Goal: Information Seeking & Learning: Check status

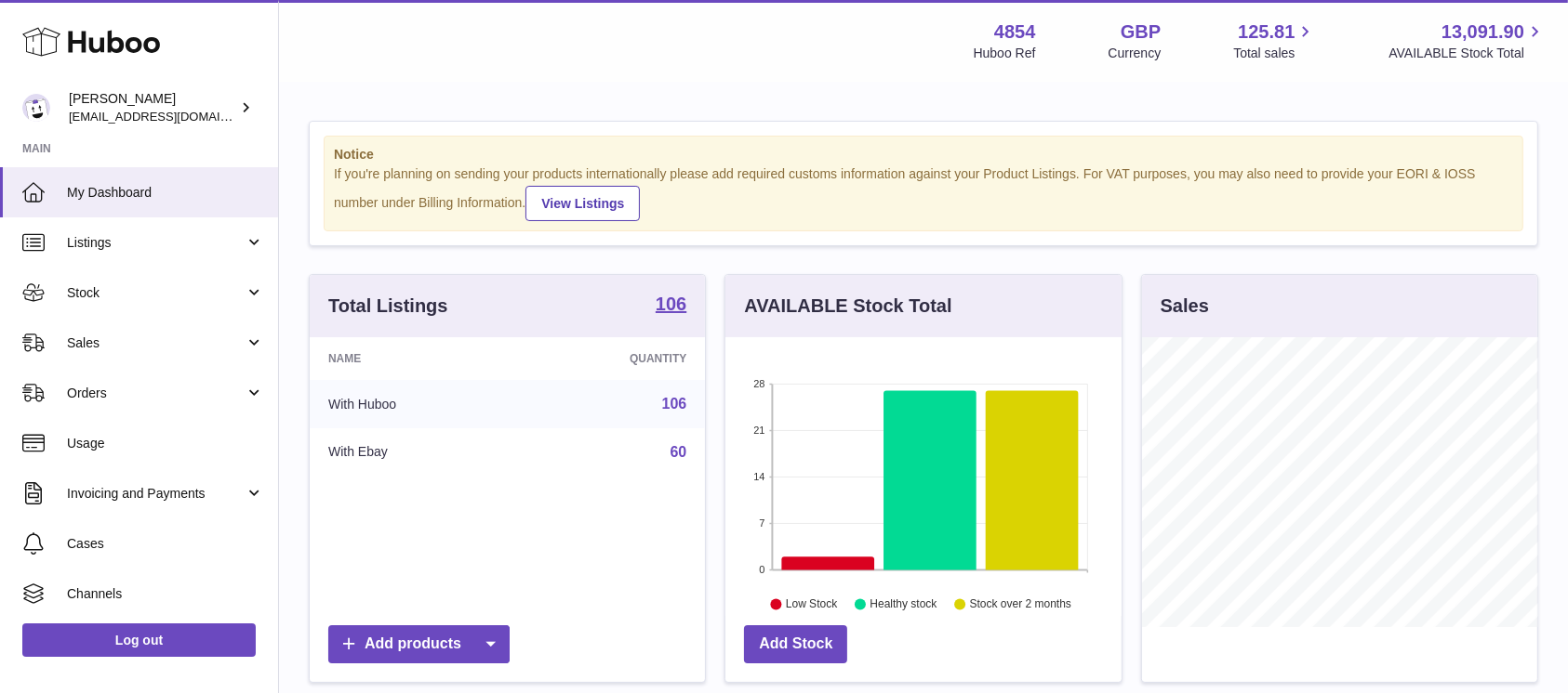
scroll to position [290, 395]
click at [181, 335] on span "Sales" at bounding box center [155, 344] width 177 height 17
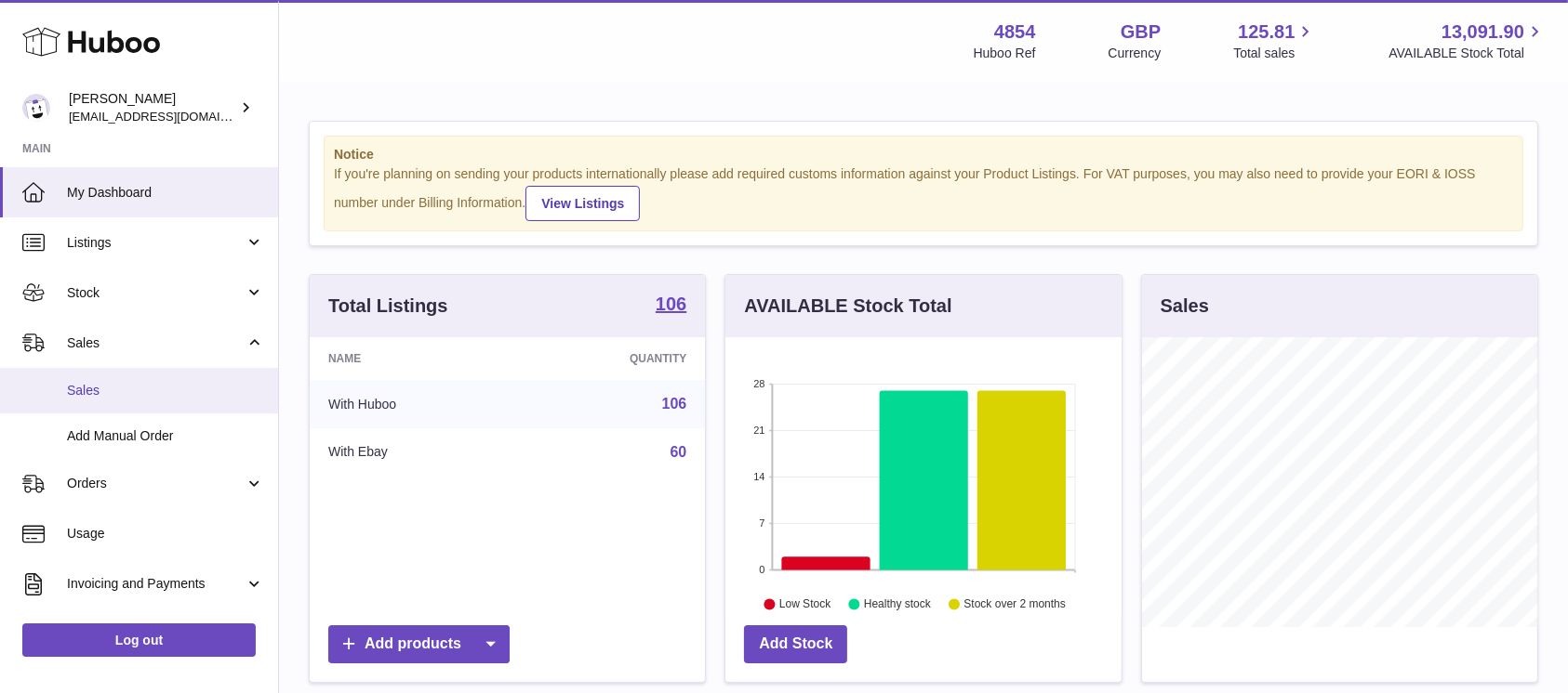
click at [166, 410] on link "Sales" at bounding box center [138, 390] width 278 height 45
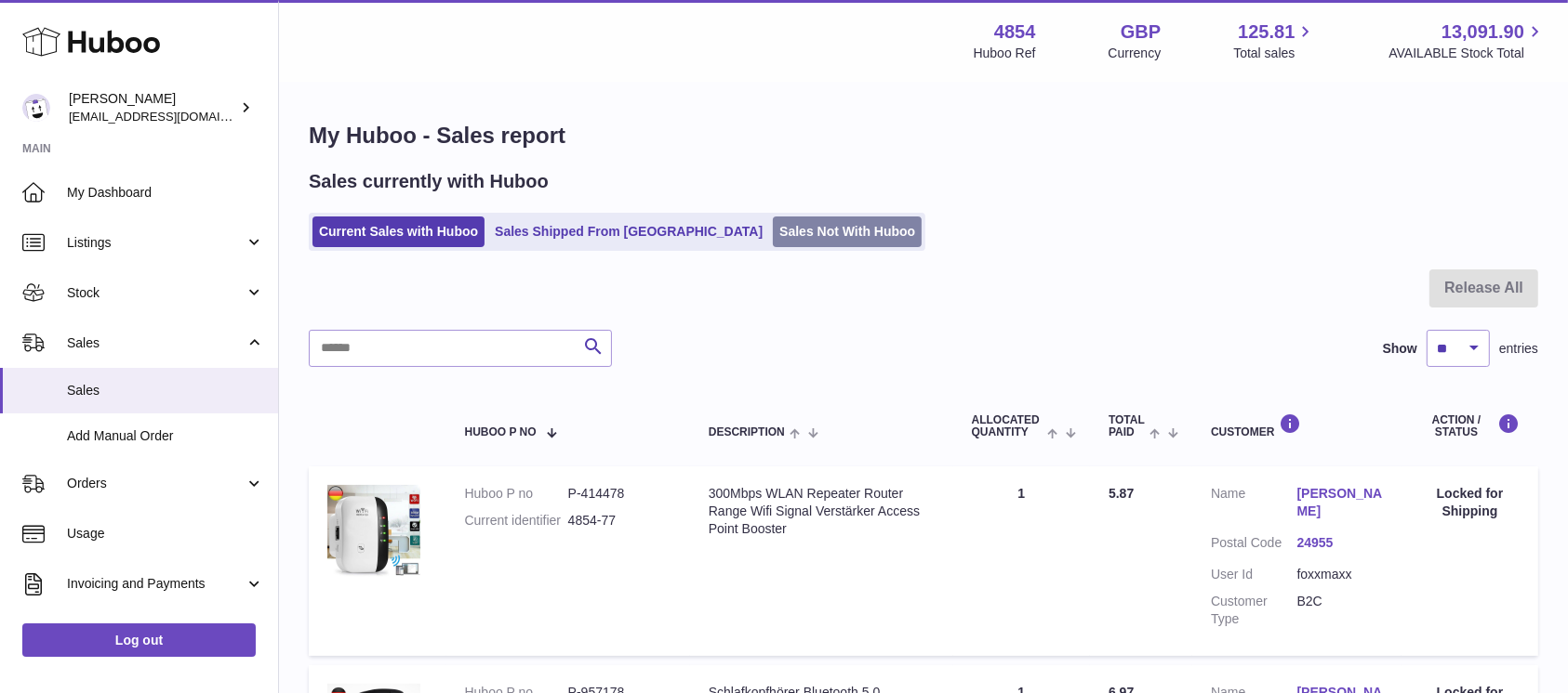
click at [800, 242] on link "Sales Not With Huboo" at bounding box center [847, 232] width 149 height 31
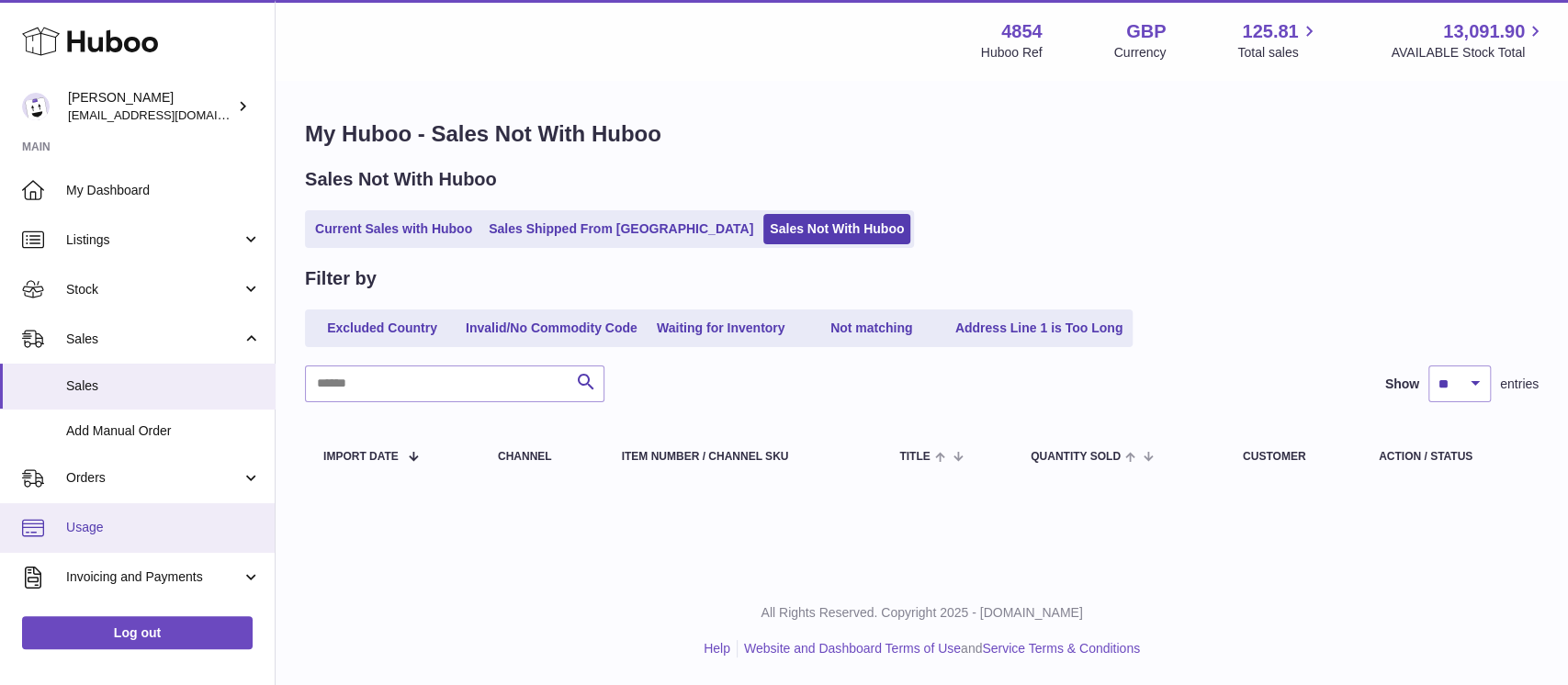
scroll to position [188, 0]
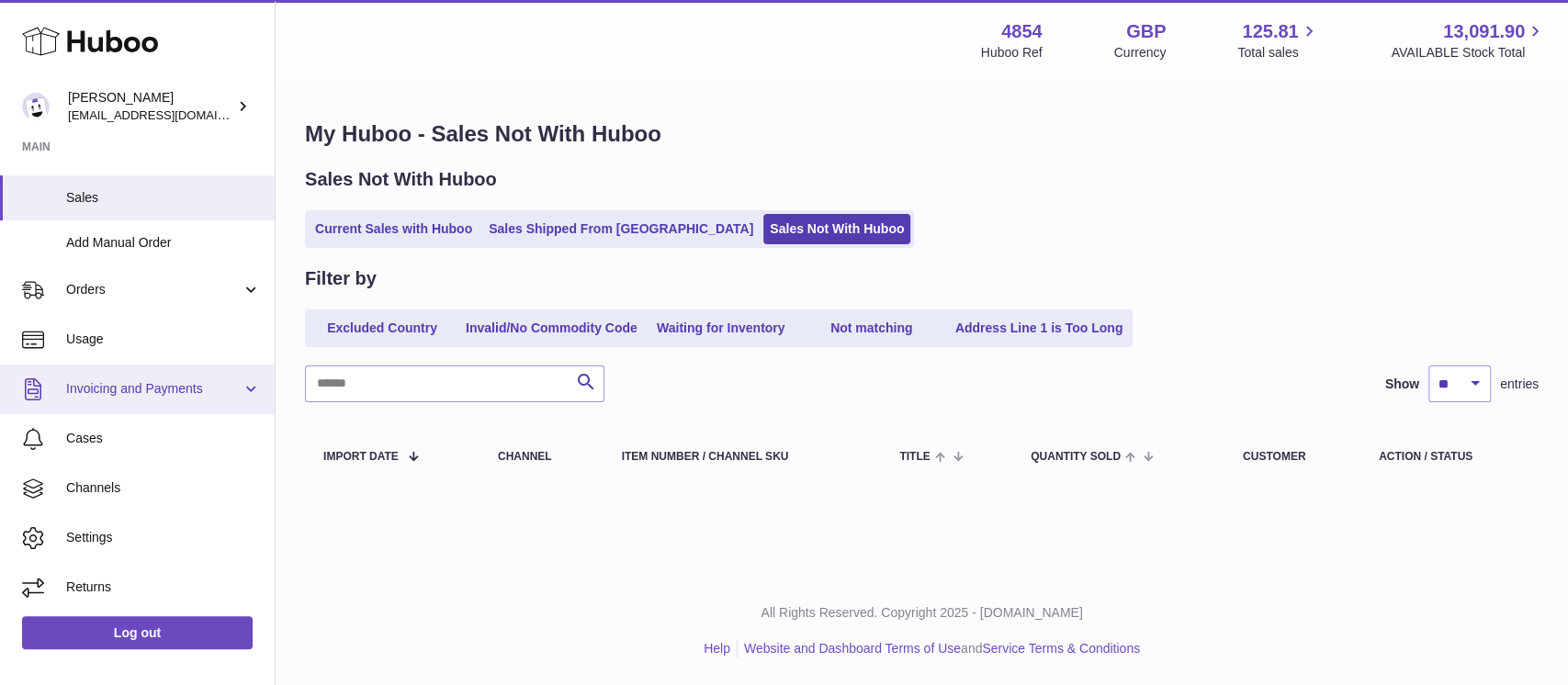
click at [197, 389] on span "Invoicing and Payments" at bounding box center [153, 388] width 175 height 17
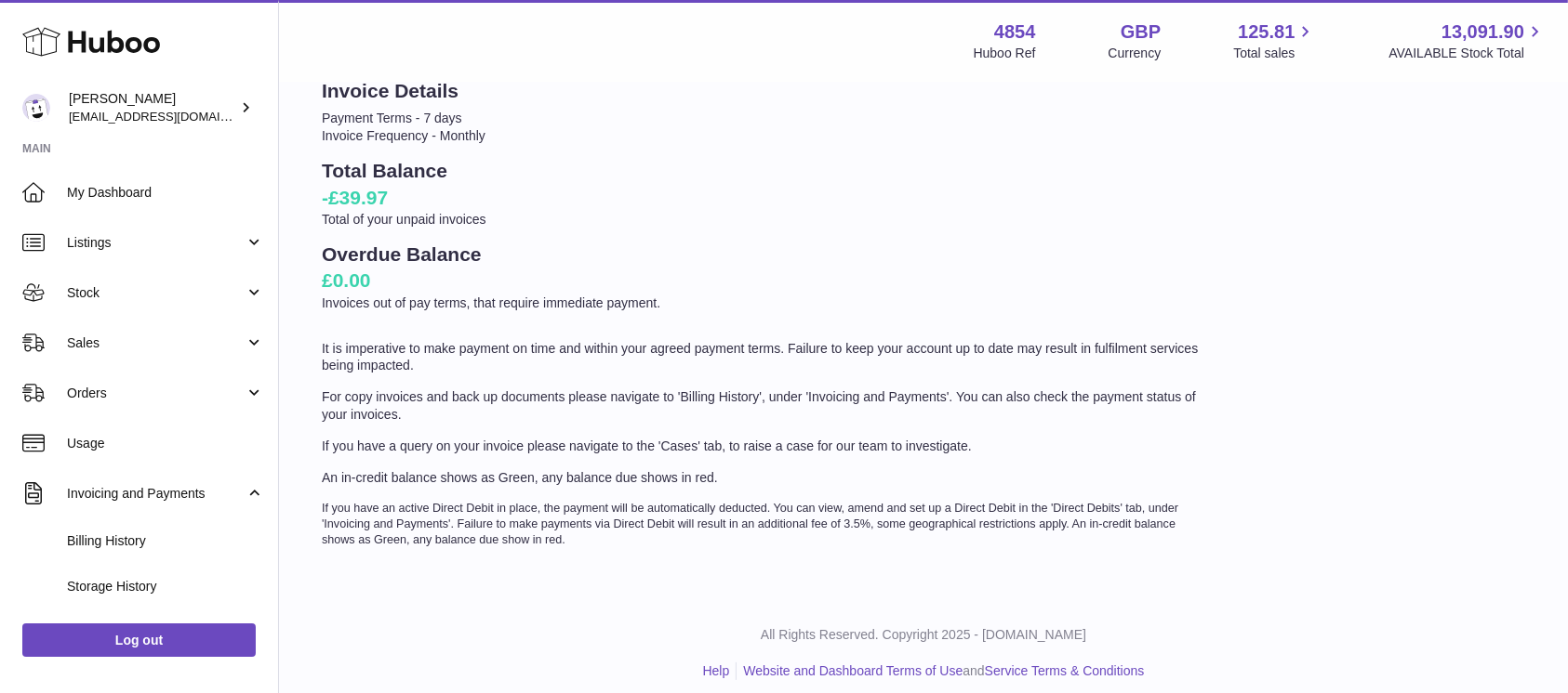
scroll to position [156, 0]
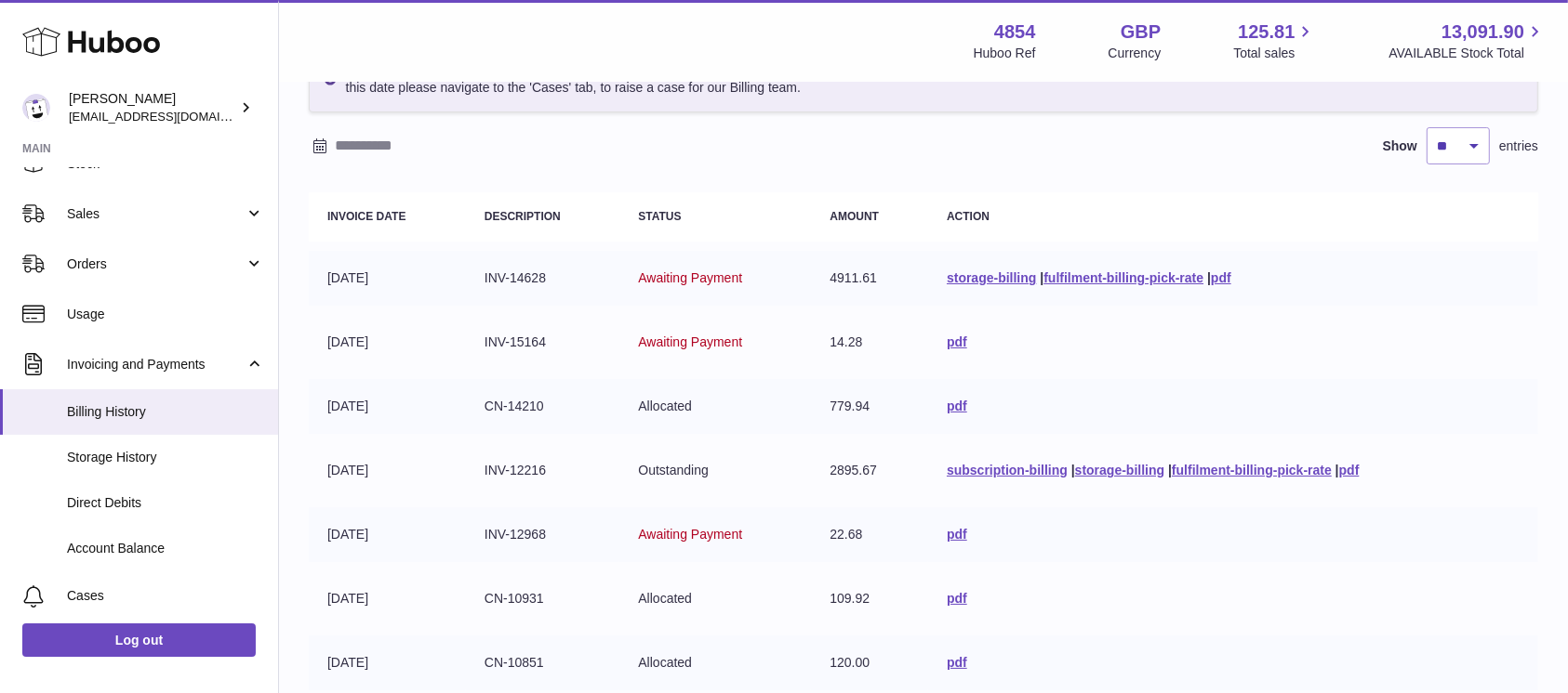
scroll to position [247, 0]
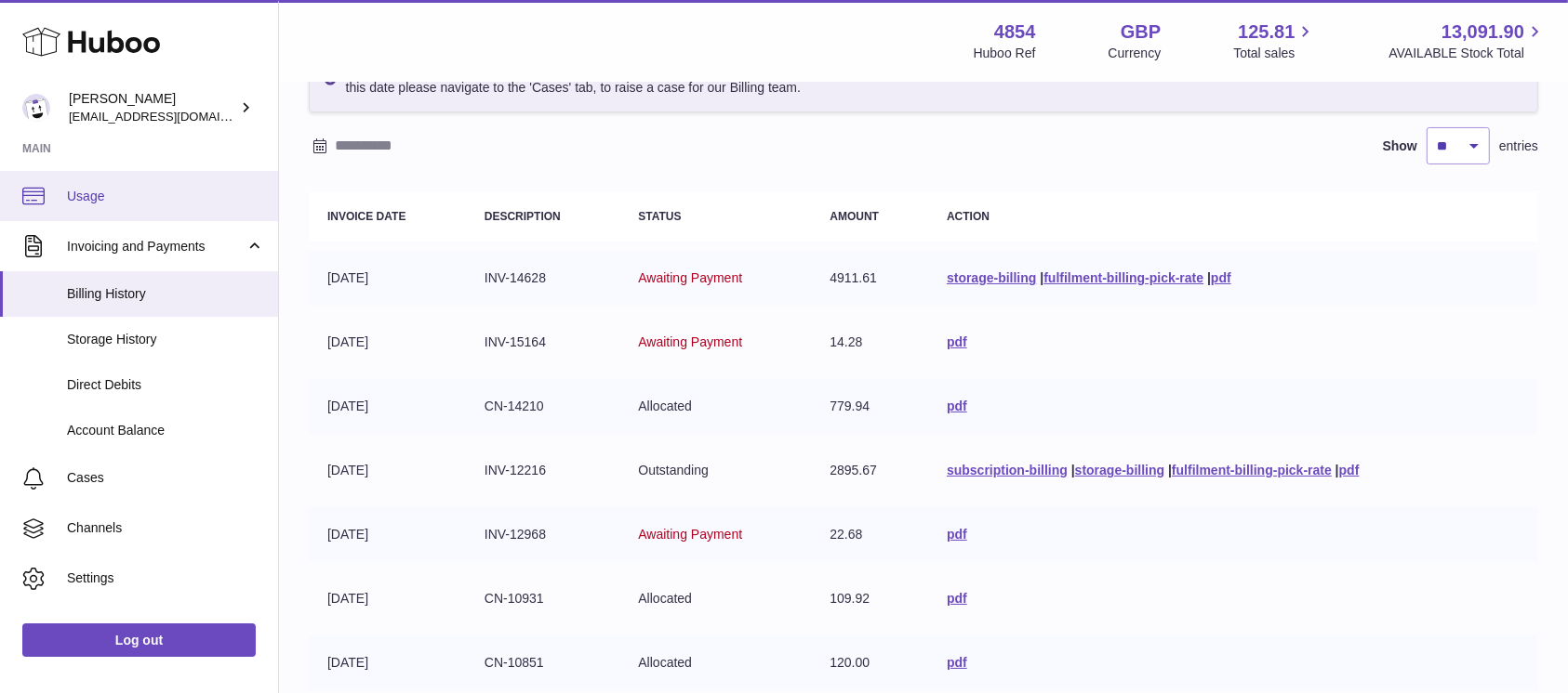
click at [205, 191] on span "Usage" at bounding box center [166, 196] width 198 height 17
